Goal: Information Seeking & Learning: Learn about a topic

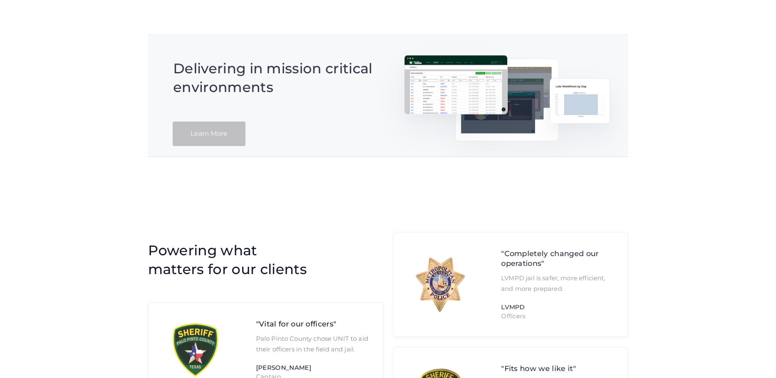
scroll to position [1468, 0]
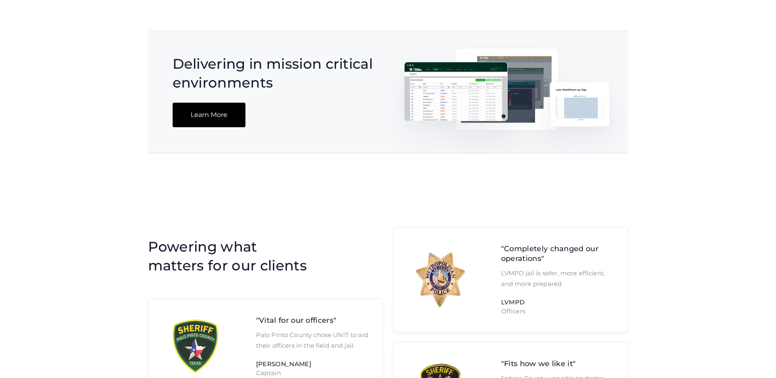
click at [237, 126] on link "Learn More" at bounding box center [209, 115] width 73 height 25
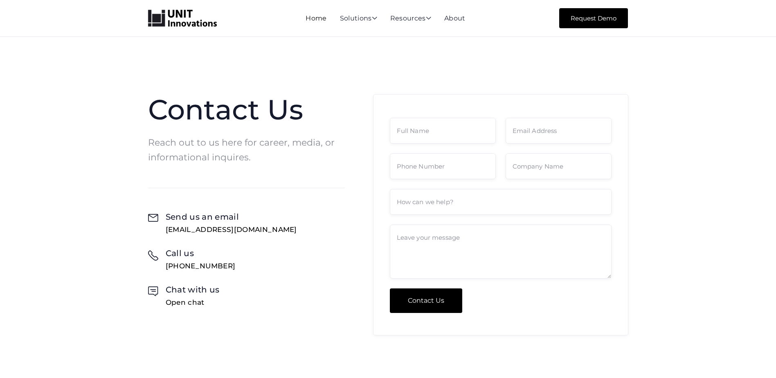
click at [317, 19] on link "Home" at bounding box center [316, 18] width 21 height 8
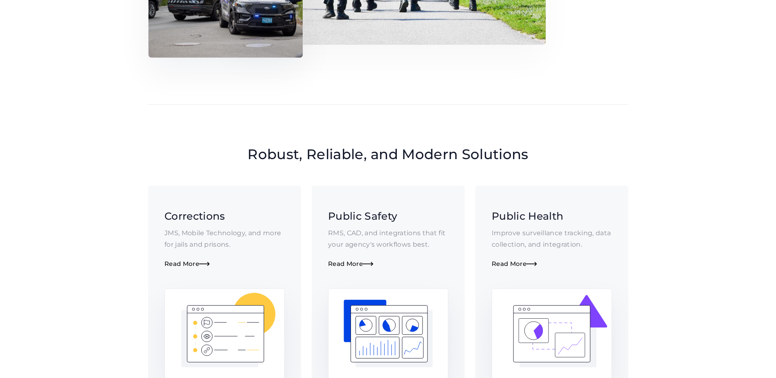
scroll to position [491, 0]
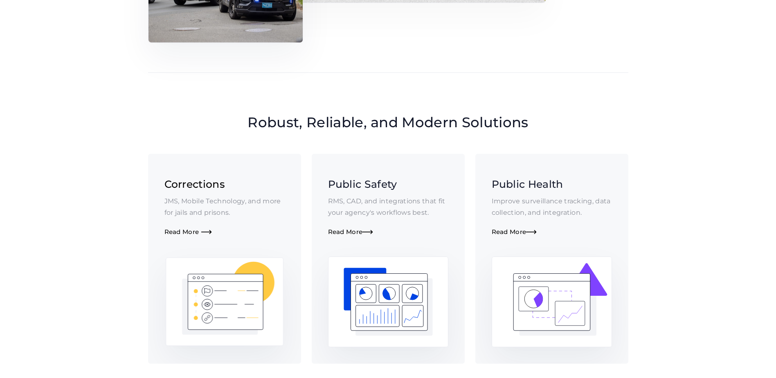
click at [209, 232] on span "" at bounding box center [206, 232] width 11 height 7
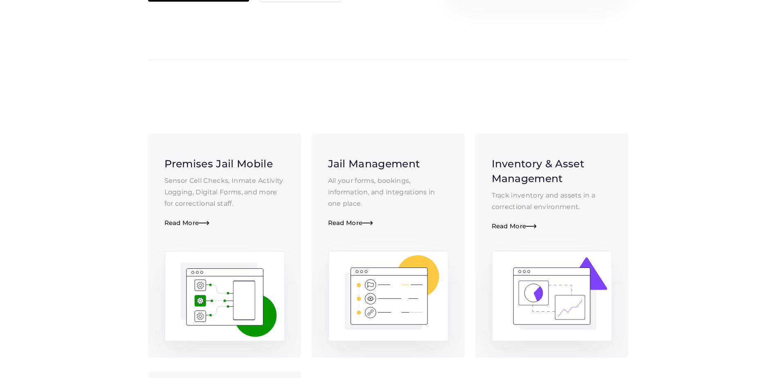
scroll to position [245, 0]
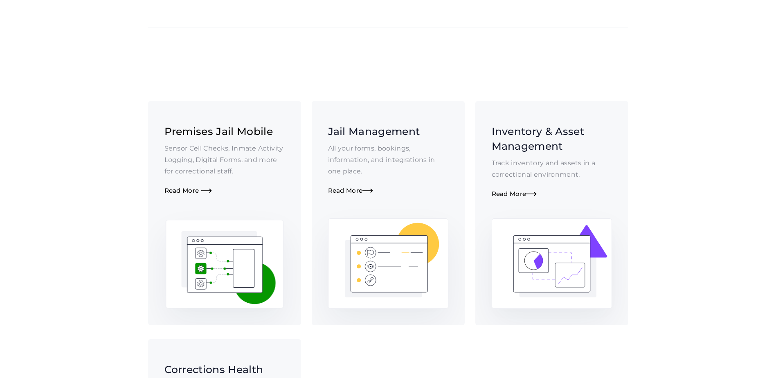
click at [202, 188] on div "Read More " at bounding box center [224, 191] width 120 height 8
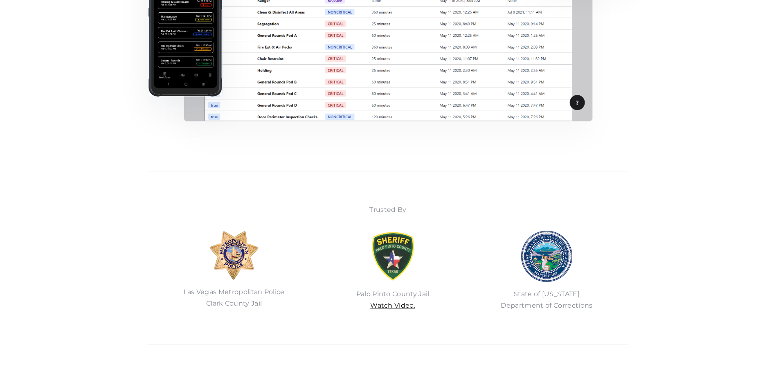
scroll to position [450, 0]
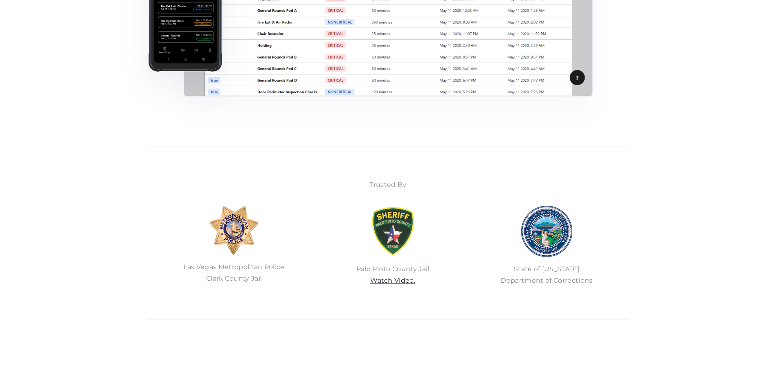
click at [410, 281] on link "Watch Video." at bounding box center [392, 281] width 45 height 8
